Goal: Task Accomplishment & Management: Use online tool/utility

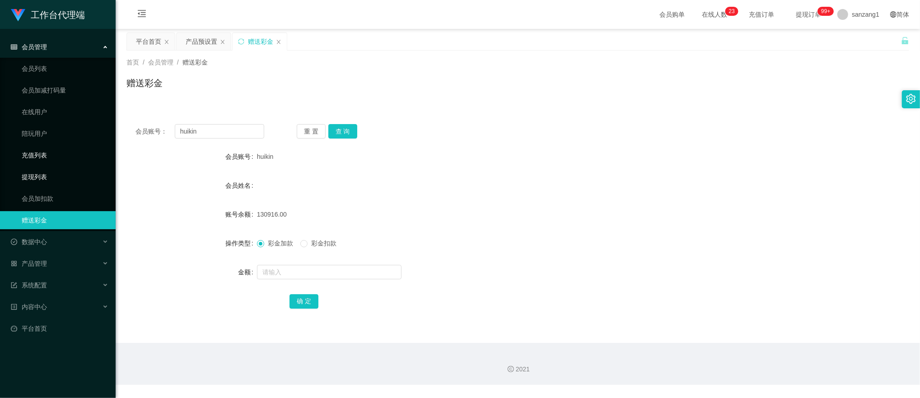
drag, startPoint x: 38, startPoint y: 176, endPoint x: 71, endPoint y: 163, distance: 35.9
click at [38, 176] on link "提现列表" at bounding box center [65, 177] width 87 height 18
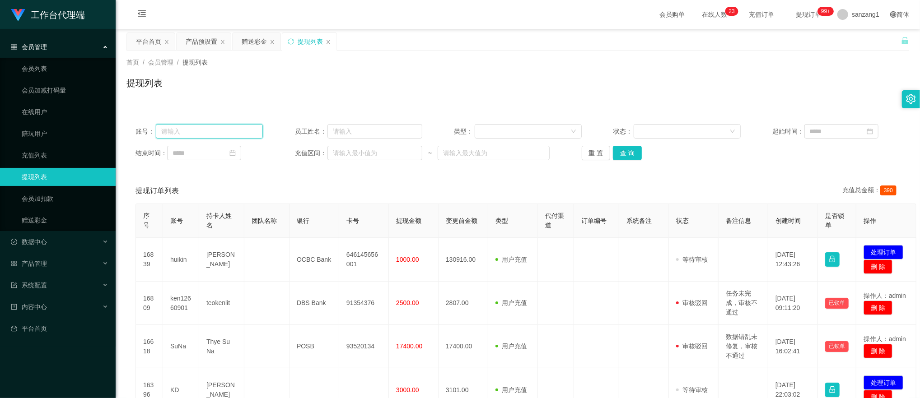
click at [219, 134] on input "text" at bounding box center [209, 131] width 107 height 14
paste input "huikin"
type input "huikin"
click at [620, 155] on button "查 询" at bounding box center [627, 153] width 29 height 14
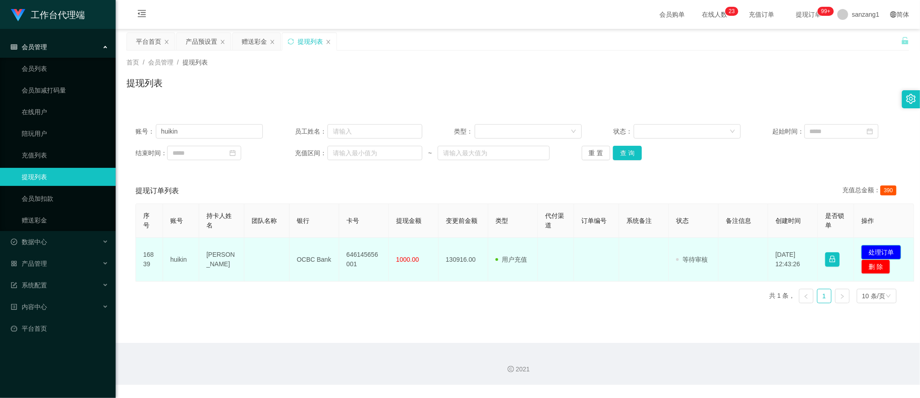
click at [881, 248] on button "处理订单" at bounding box center [881, 252] width 40 height 14
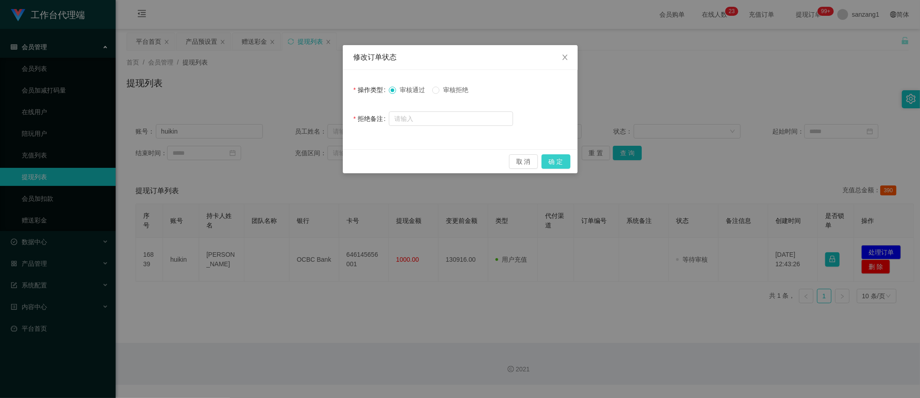
click at [551, 166] on button "确 定" at bounding box center [555, 161] width 29 height 14
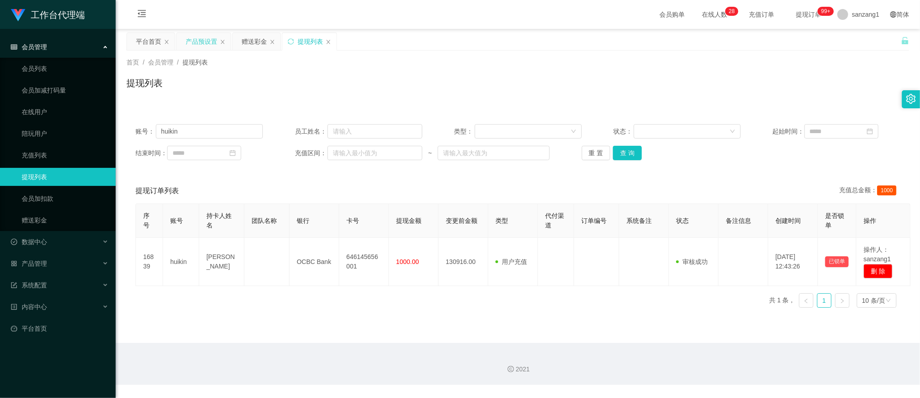
click at [203, 40] on div "产品预设置" at bounding box center [202, 41] width 32 height 17
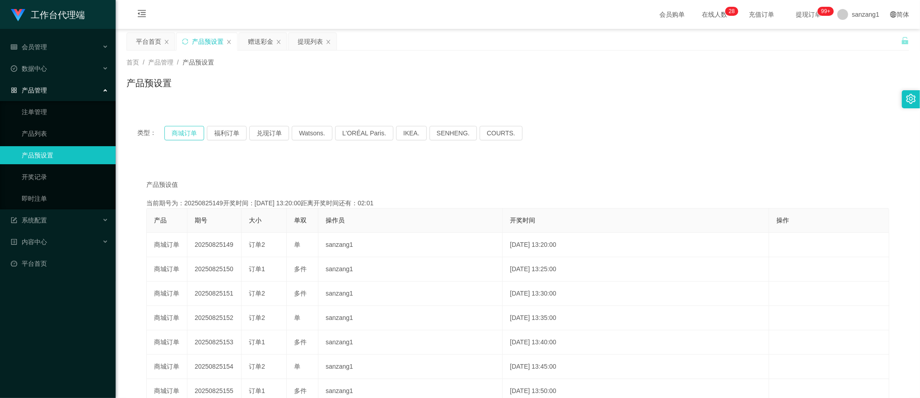
click at [176, 133] on button "商城订单" at bounding box center [184, 133] width 40 height 14
click at [179, 131] on button "商城订单" at bounding box center [184, 133] width 40 height 14
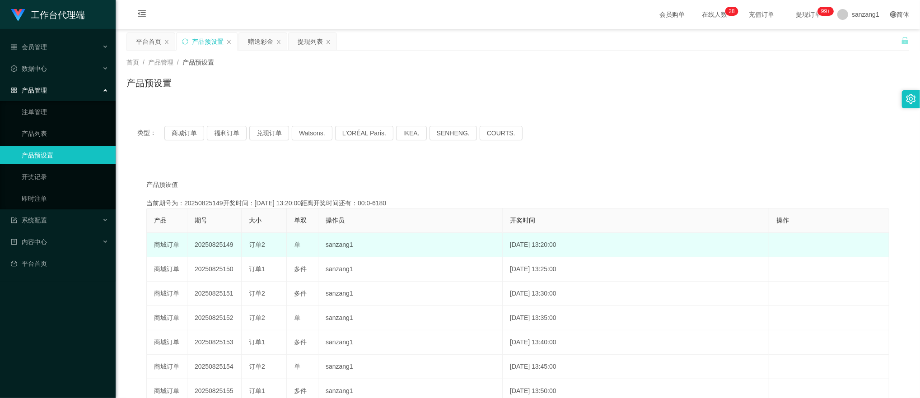
drag, startPoint x: 195, startPoint y: 247, endPoint x: 266, endPoint y: 247, distance: 70.4
click at [266, 247] on tr "商城订单 20250825149 订单2 单 sanzang1 [DATE] 13:20:00 编 辑 限制投注" at bounding box center [518, 245] width 742 height 24
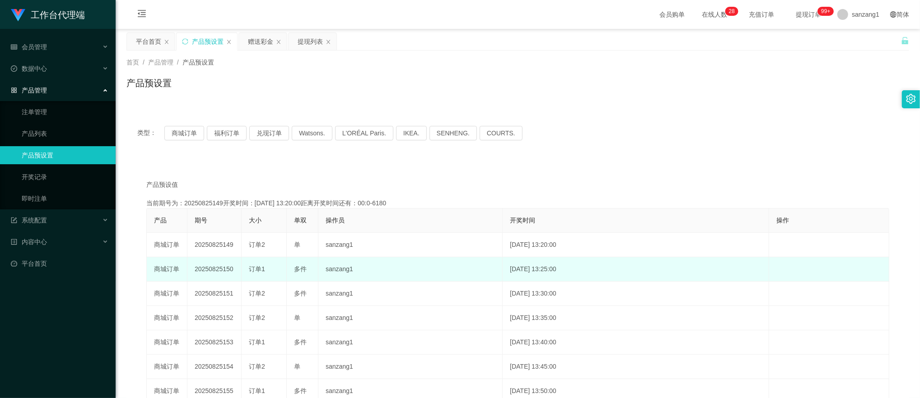
drag, startPoint x: 266, startPoint y: 247, endPoint x: 213, endPoint y: 257, distance: 53.7
click at [213, 257] on td "20250825150" at bounding box center [214, 269] width 54 height 24
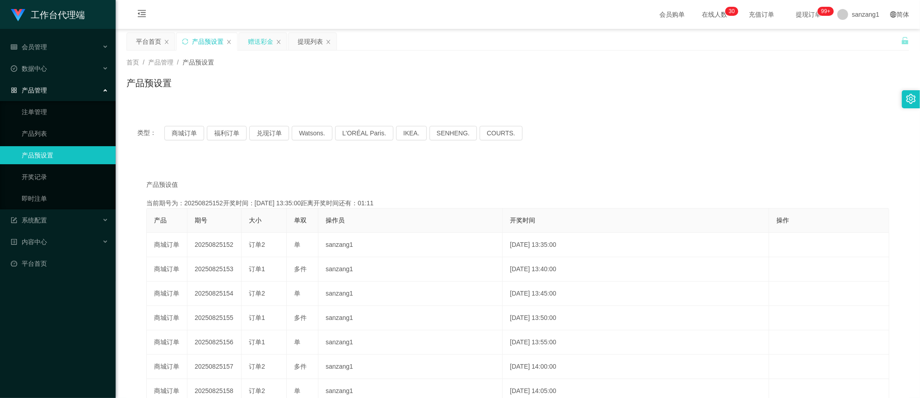
click at [264, 42] on div "赠送彩金" at bounding box center [260, 41] width 25 height 17
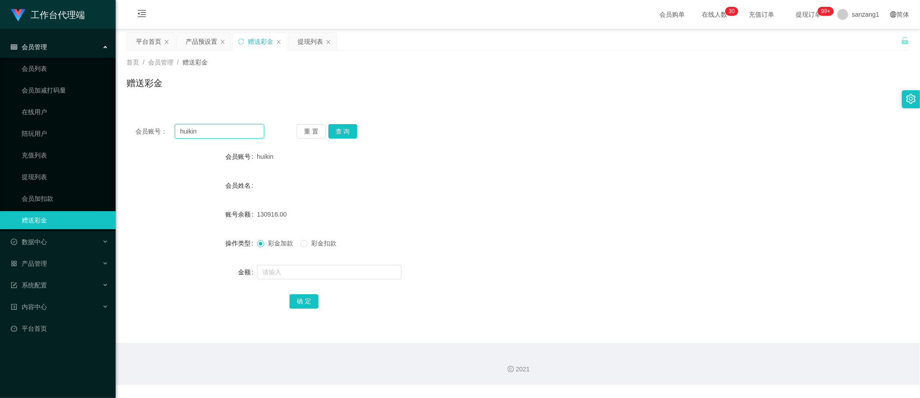
drag, startPoint x: 223, startPoint y: 127, endPoint x: 112, endPoint y: 122, distance: 110.7
click at [112, 122] on section "工作台代理端 会员管理 会员列表 会员加减打码量 在线用户 陪玩用户 充值列表 提现列表 会员加扣款 赠送彩金 数据中心 产品管理 注单管理 产品列表 产品预…" at bounding box center [460, 192] width 920 height 385
paste input "90380418"
type input "90380418"
click at [340, 129] on button "查 询" at bounding box center [342, 131] width 29 height 14
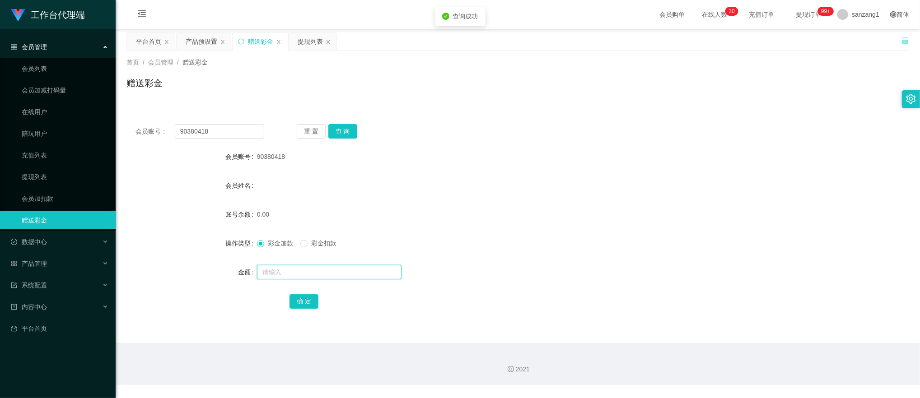
click at [282, 270] on input "text" at bounding box center [329, 272] width 144 height 14
type input "100"
click at [300, 298] on button "确 定" at bounding box center [303, 301] width 29 height 14
